Goal: Transaction & Acquisition: Obtain resource

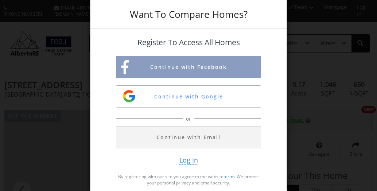
click at [341, 43] on div "Want To Compare Homes? Register To Access All Homes Continue with Facebook Cont…" at bounding box center [188, 95] width 377 height 191
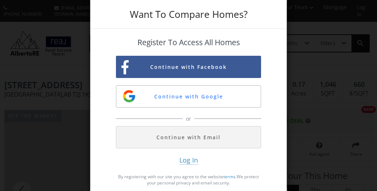
click at [371, 183] on div "Want To Compare Homes? Register To Access All Homes Continue with Facebook Cont…" at bounding box center [188, 95] width 377 height 191
click at [203, 94] on button "Continue with Google" at bounding box center [188, 96] width 145 height 22
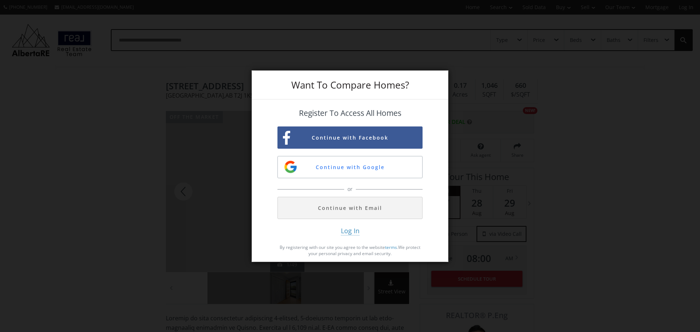
click at [353, 185] on span "Log In" at bounding box center [350, 230] width 19 height 9
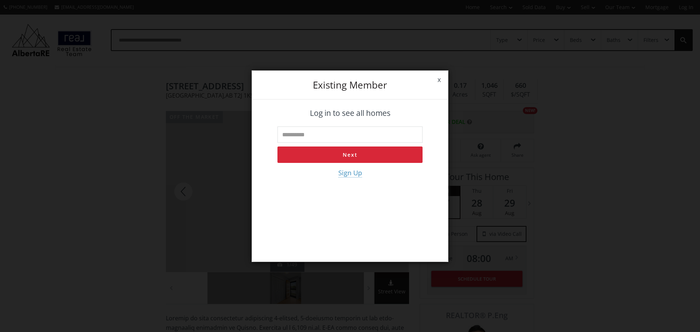
click at [371, 77] on link "x" at bounding box center [439, 80] width 18 height 20
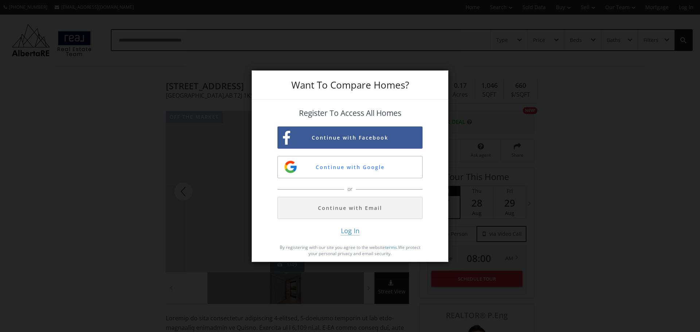
click at [371, 77] on div "Want To Compare Homes?" at bounding box center [350, 85] width 196 height 29
